Goal: Information Seeking & Learning: Check status

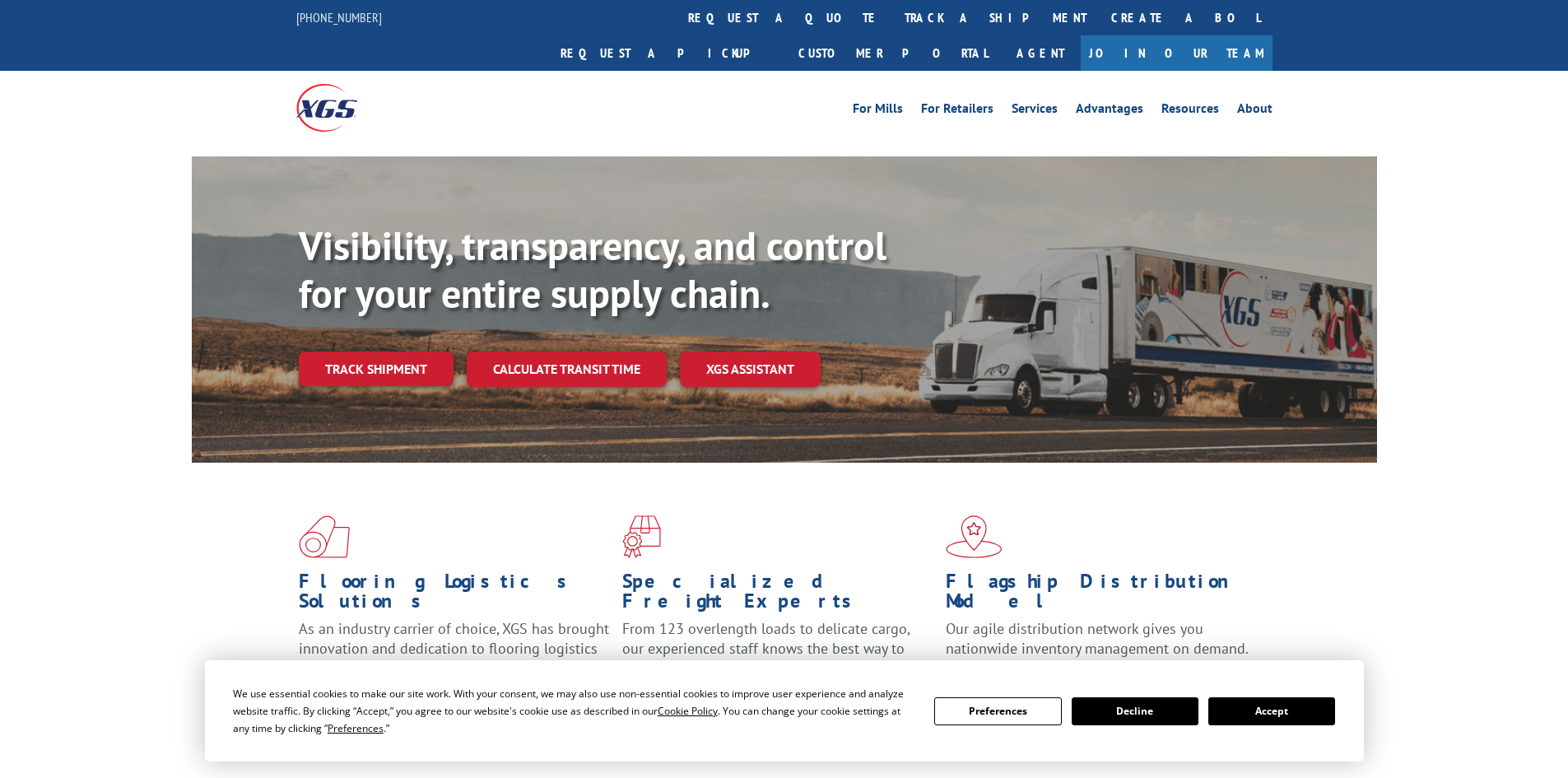
click at [358, 352] on link "Track shipment" at bounding box center [376, 369] width 155 height 34
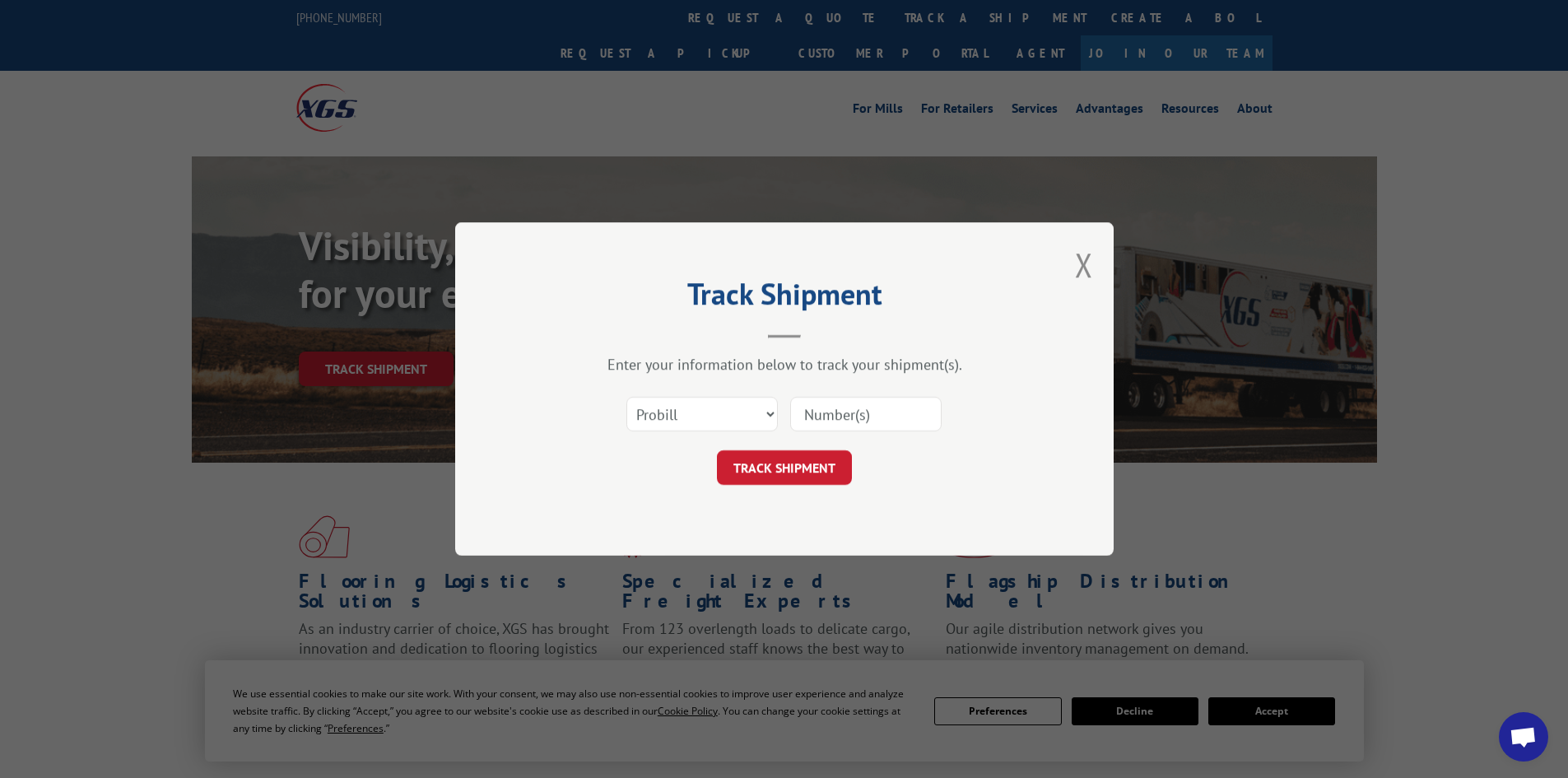
click at [668, 431] on div "Select category... Probill BOL PO" at bounding box center [702, 414] width 150 height 38
click at [668, 426] on select "Select category... Probill BOL PO" at bounding box center [702, 413] width 151 height 34
select select "po"
click at [627, 396] on select "Select category... Probill BOL PO" at bounding box center [702, 413] width 151 height 34
click at [852, 418] on input at bounding box center [865, 413] width 151 height 34
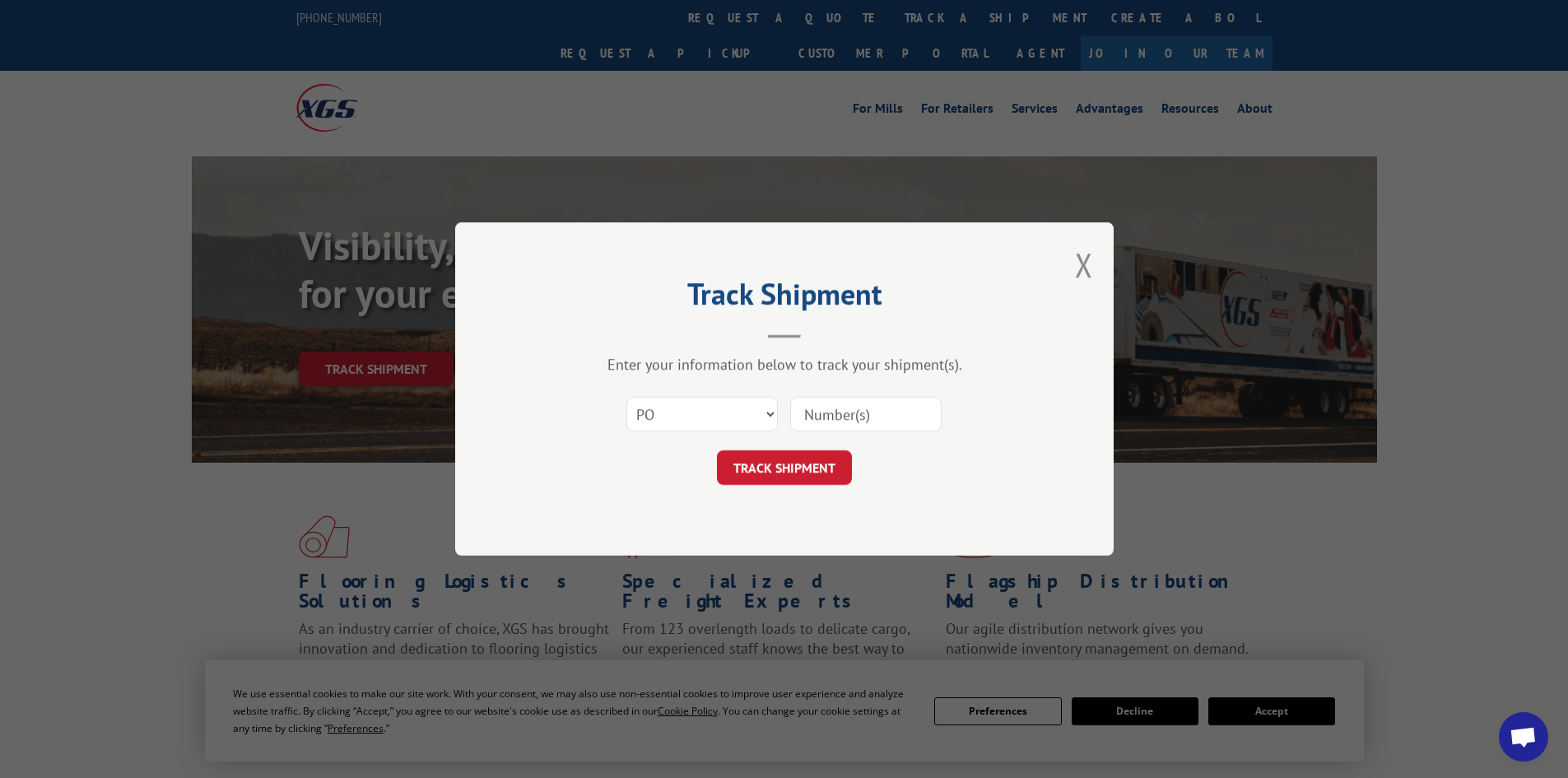
paste input "12528600"
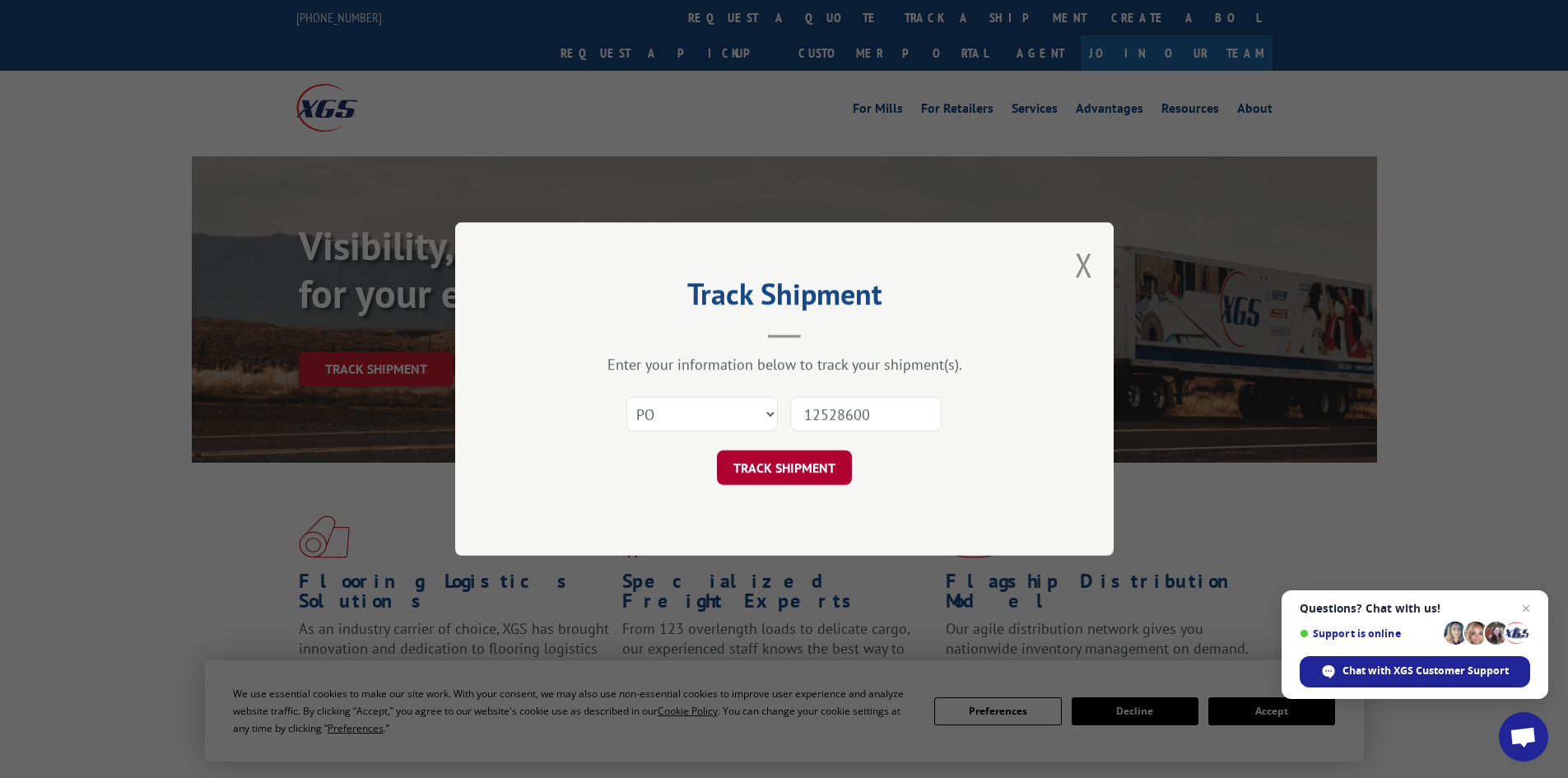
type input "12528600"
click at [818, 471] on button "TRACK SHIPMENT" at bounding box center [785, 467] width 135 height 34
